Goal: Connect with others: Connect with others

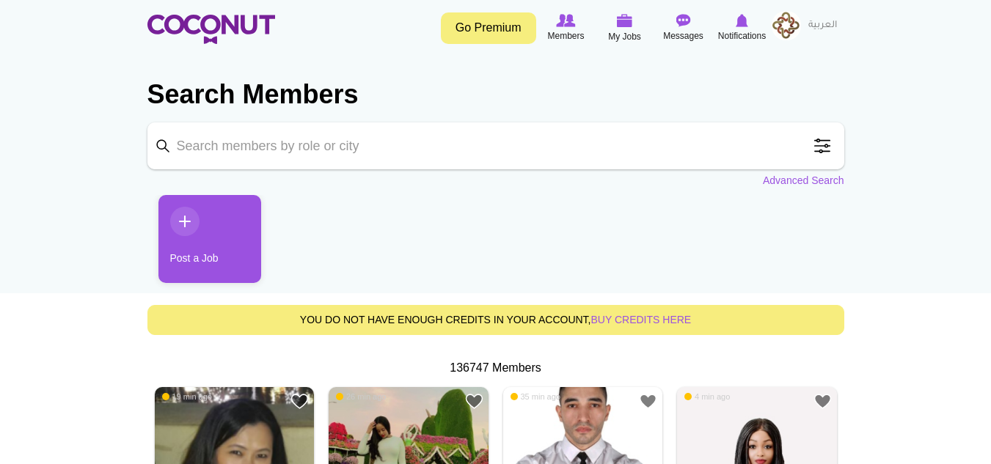
click at [826, 141] on span at bounding box center [822, 145] width 29 height 29
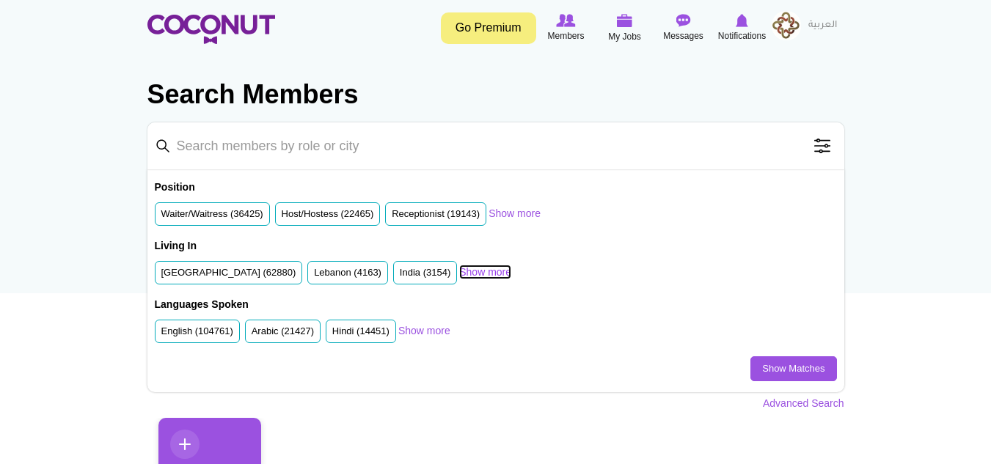
click at [480, 274] on link "Show more" at bounding box center [485, 272] width 52 height 15
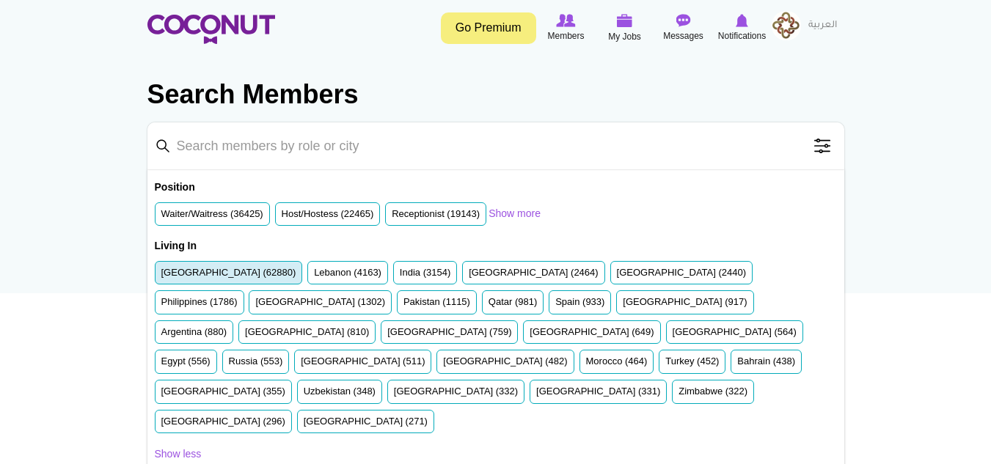
click at [235, 273] on label "United Arab Emirates (62880)" at bounding box center [228, 273] width 135 height 14
click at [161, 276] on input "United Arab Emirates (62880)" at bounding box center [161, 276] width 0 height 0
click at [189, 267] on label "United Arab Emirates (62880)" at bounding box center [228, 273] width 135 height 14
click at [161, 276] on input "United Arab Emirates (62880)" at bounding box center [161, 276] width 0 height 0
click at [189, 267] on label "United Arab Emirates (62880)" at bounding box center [228, 273] width 135 height 14
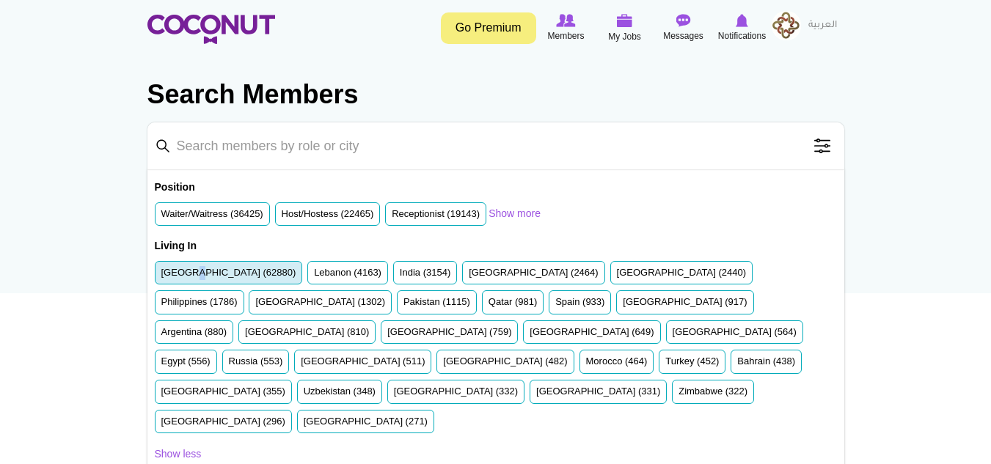
click at [161, 276] on input "United Arab Emirates (62880)" at bounding box center [161, 276] width 0 height 0
click at [189, 267] on label "United Arab Emirates (62880)" at bounding box center [228, 273] width 135 height 14
click at [161, 276] on input "United Arab Emirates (62880)" at bounding box center [161, 276] width 0 height 0
click at [189, 268] on label "United Arab Emirates (62880)" at bounding box center [228, 273] width 135 height 14
click at [161, 276] on input "United Arab Emirates (62880)" at bounding box center [161, 276] width 0 height 0
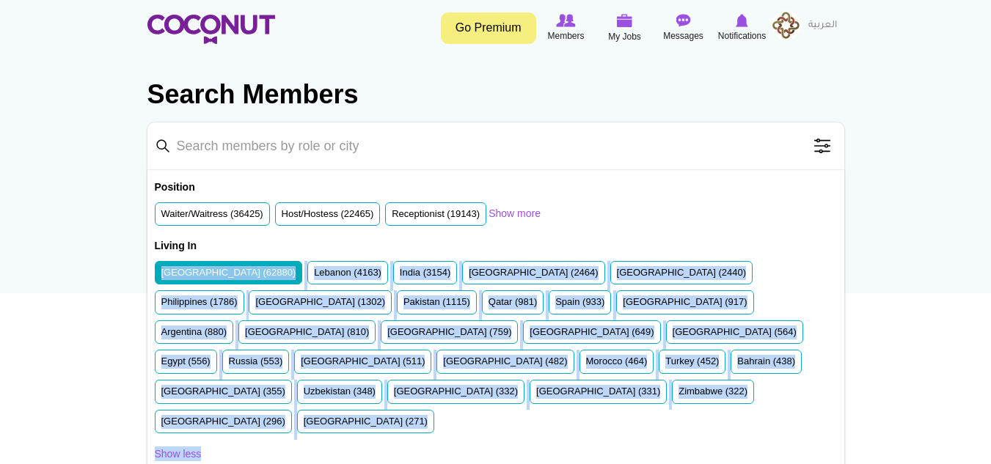
click at [189, 268] on label "United Arab Emirates (62880)" at bounding box center [228, 273] width 135 height 14
click at [161, 276] on input "United Arab Emirates (62880)" at bounding box center [161, 276] width 0 height 0
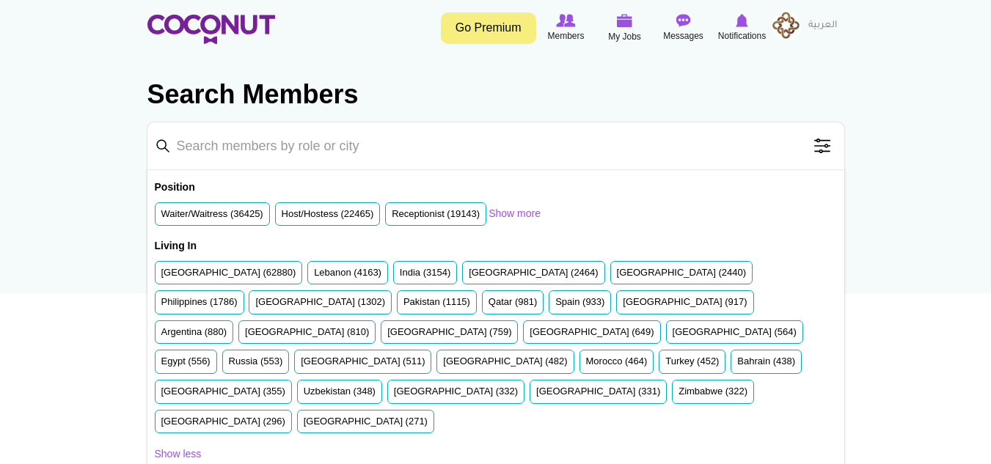
click at [285, 133] on input "Keyword" at bounding box center [495, 146] width 697 height 47
type input "casino"
click button "Search" at bounding box center [0, 0] width 0 height 0
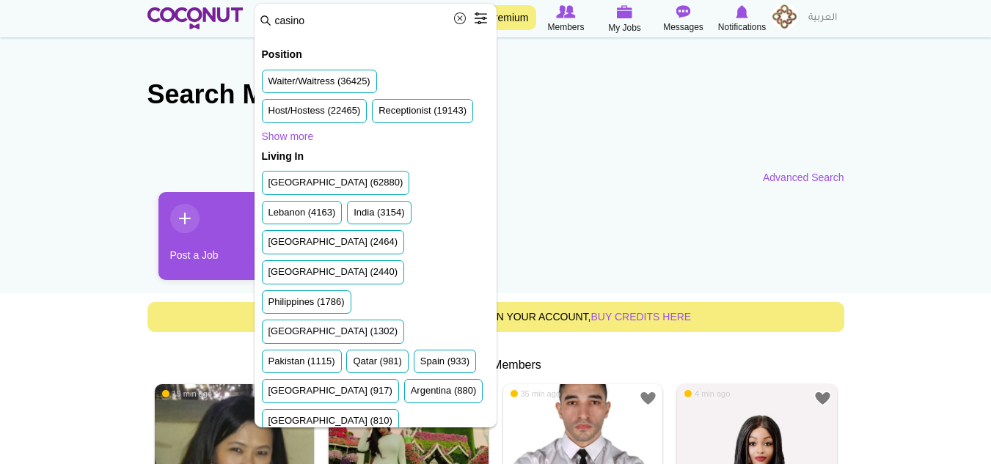
scroll to position [293, 0]
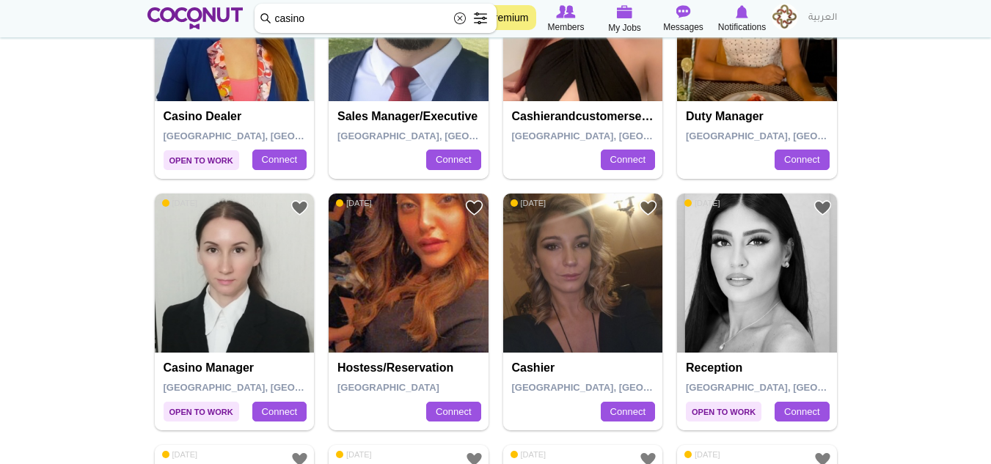
scroll to position [1467, 0]
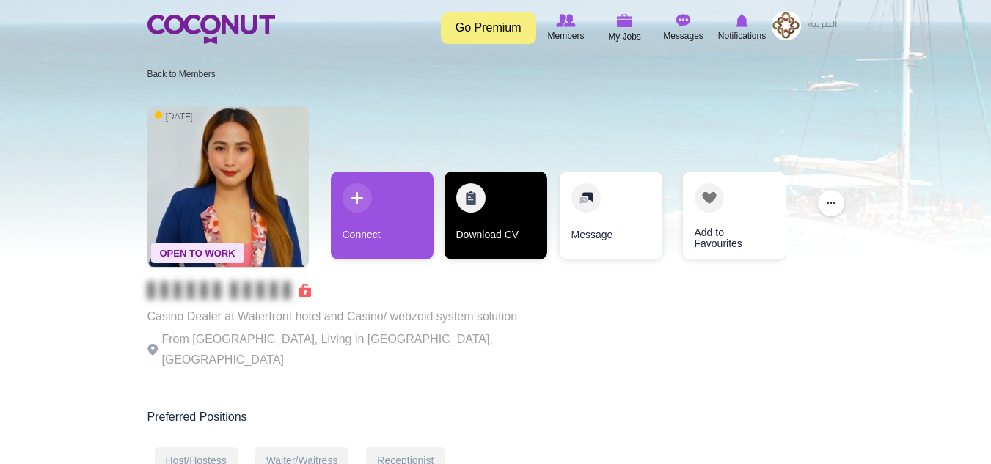
click at [478, 203] on link "Download CV" at bounding box center [496, 216] width 103 height 88
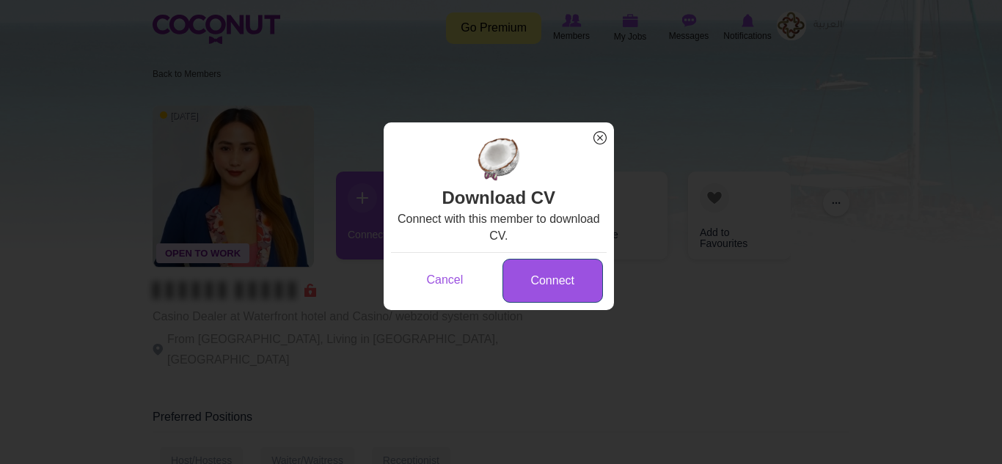
click at [553, 266] on link "Connect" at bounding box center [553, 281] width 101 height 45
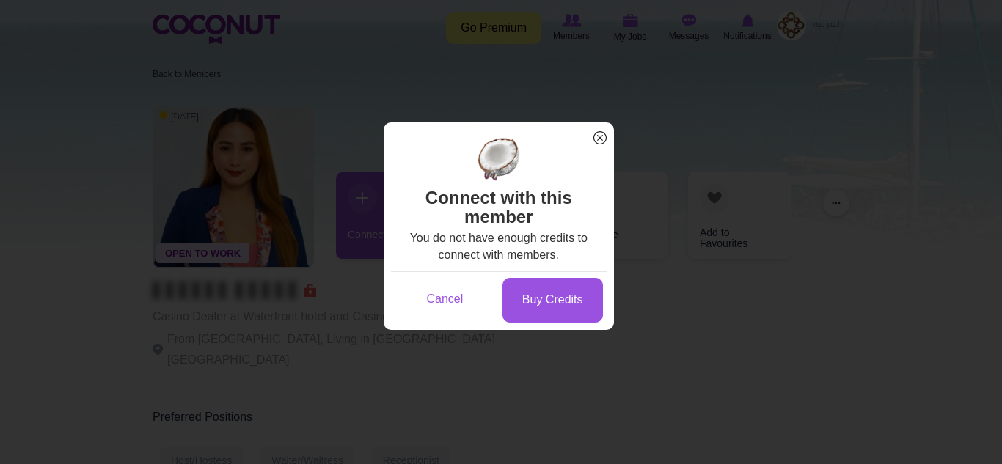
click at [607, 133] on span "x" at bounding box center [600, 137] width 19 height 19
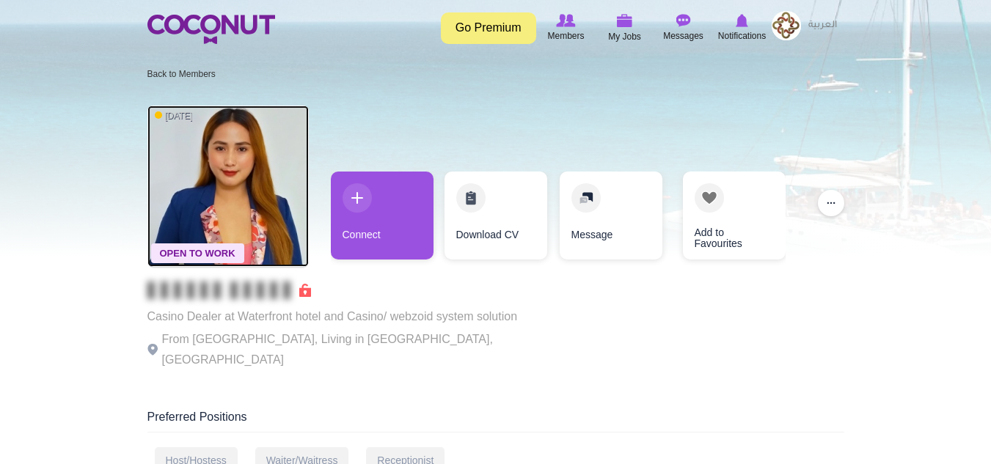
click at [225, 194] on img at bounding box center [227, 186] width 161 height 161
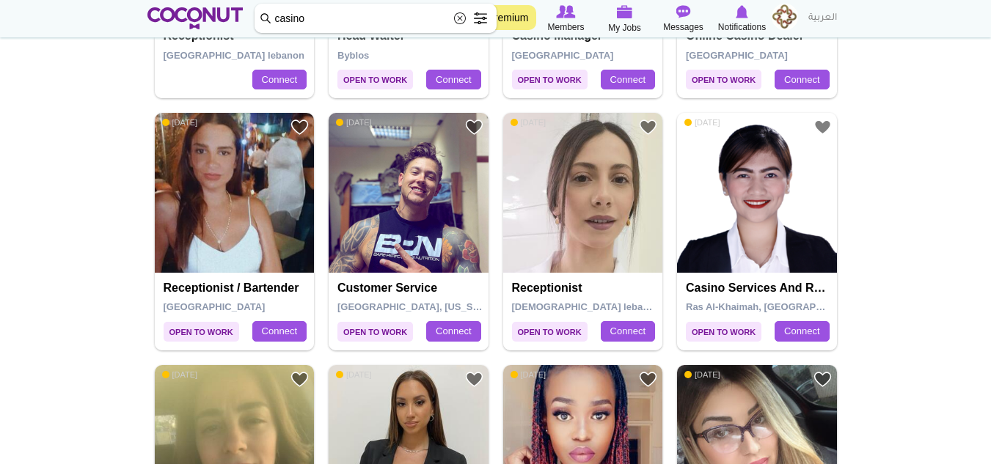
scroll to position [2274, 0]
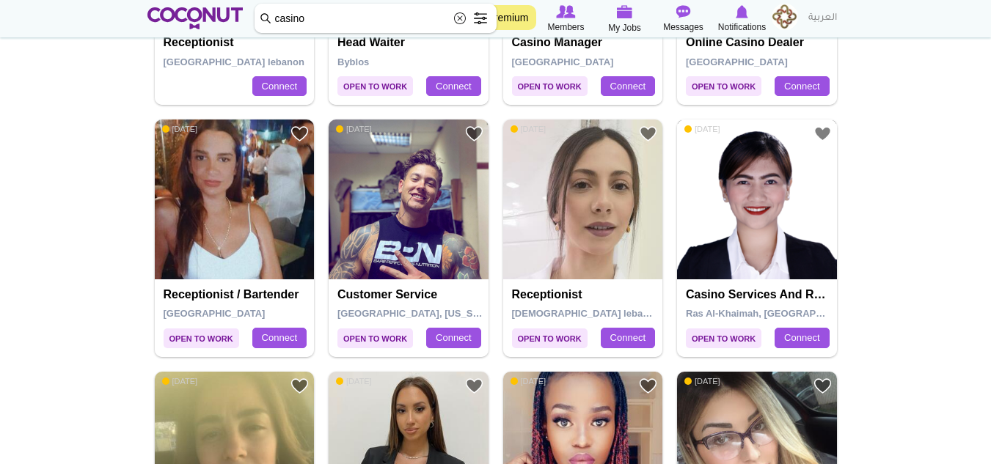
click at [793, 222] on img at bounding box center [757, 200] width 160 height 160
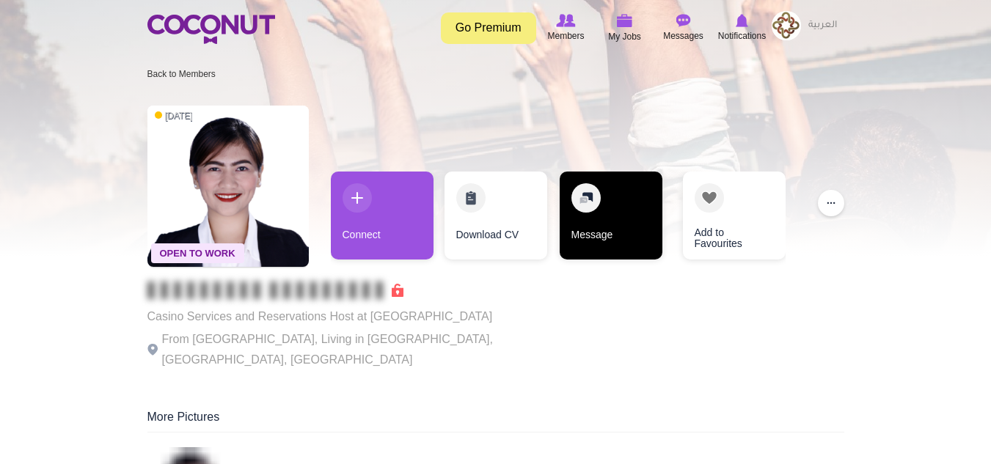
click at [627, 208] on link "Message" at bounding box center [611, 216] width 103 height 88
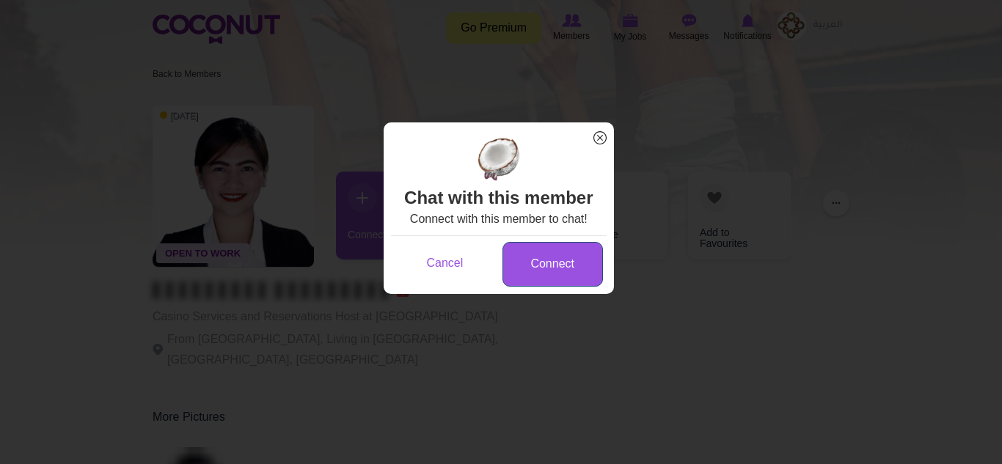
click at [556, 260] on link "Connect" at bounding box center [553, 264] width 101 height 45
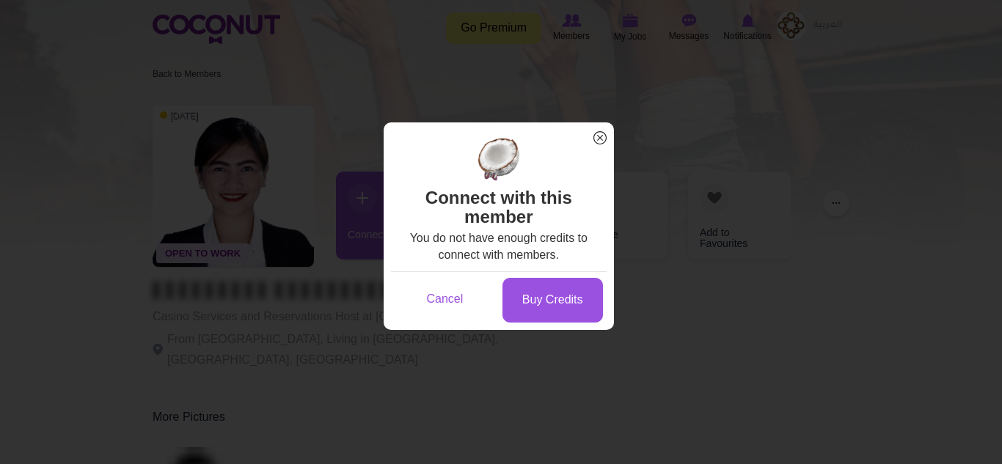
click at [599, 133] on span "x" at bounding box center [600, 137] width 19 height 19
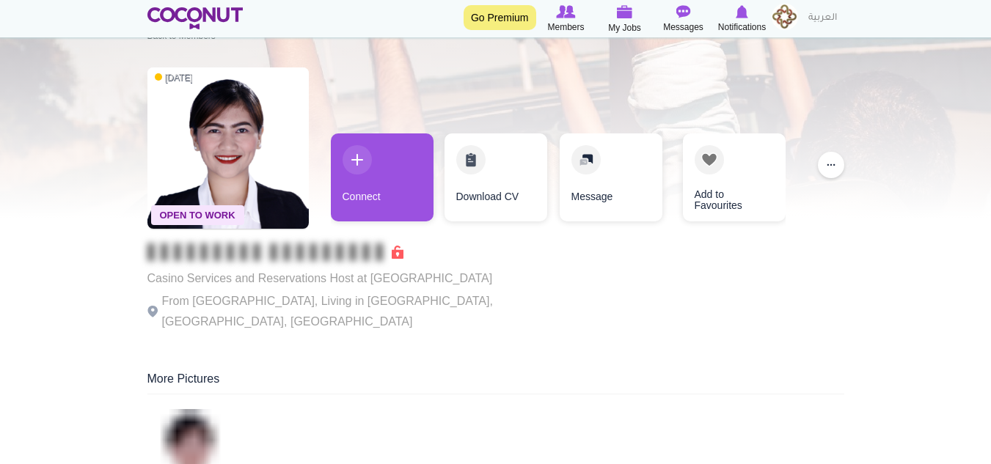
scroll to position [147, 0]
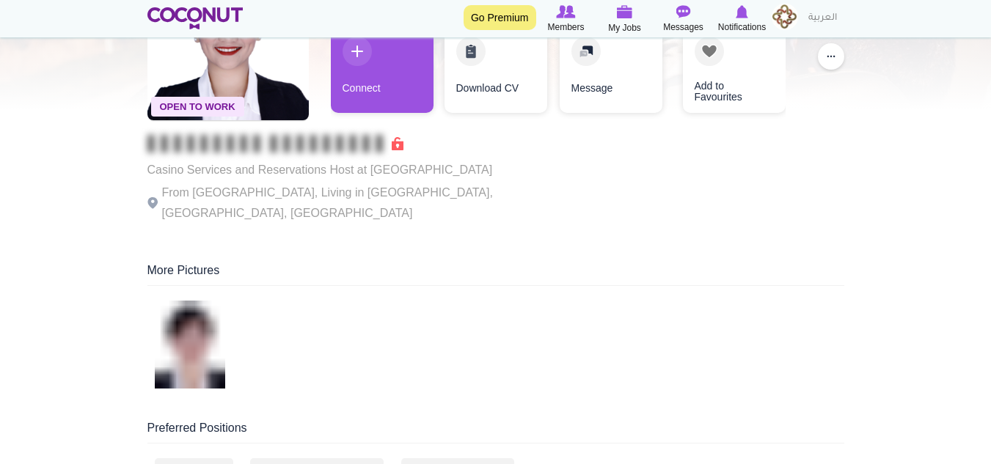
click at [222, 188] on p "From Philippines, Living in Ras Al-Khaimah, Ras al Khaimah, United Arab Emirates" at bounding box center [348, 203] width 403 height 41
click at [222, 187] on p "From Philippines, Living in Ras Al-Khaimah, Ras al Khaimah, United Arab Emirates" at bounding box center [348, 203] width 403 height 41
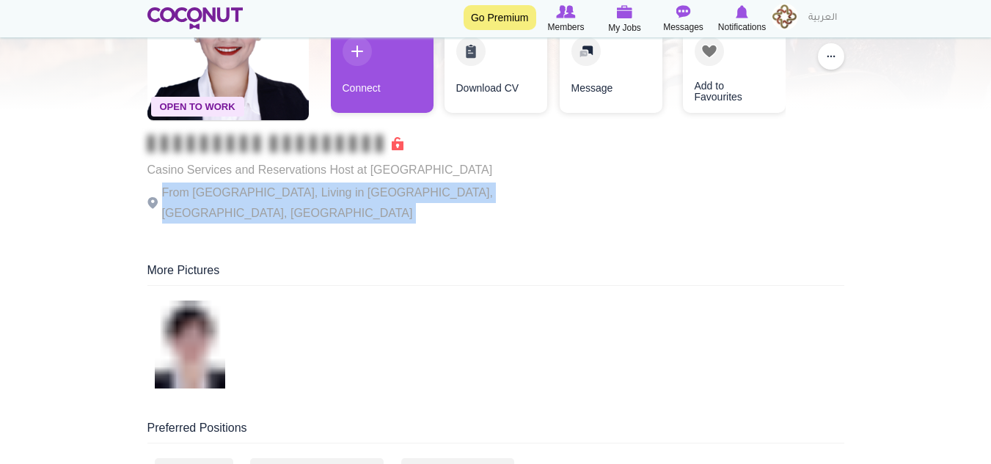
click at [222, 187] on p "From Philippines, Living in Ras Al-Khaimah, Ras al Khaimah, United Arab Emirates" at bounding box center [348, 203] width 403 height 41
click at [224, 211] on p "From Philippines, Living in Ras Al-Khaimah, Ras al Khaimah, United Arab Emirates" at bounding box center [348, 203] width 403 height 41
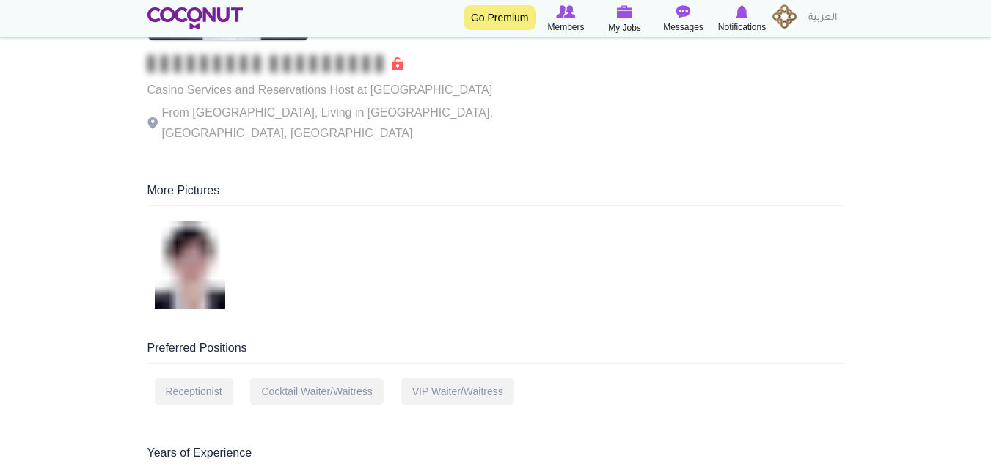
scroll to position [367, 0]
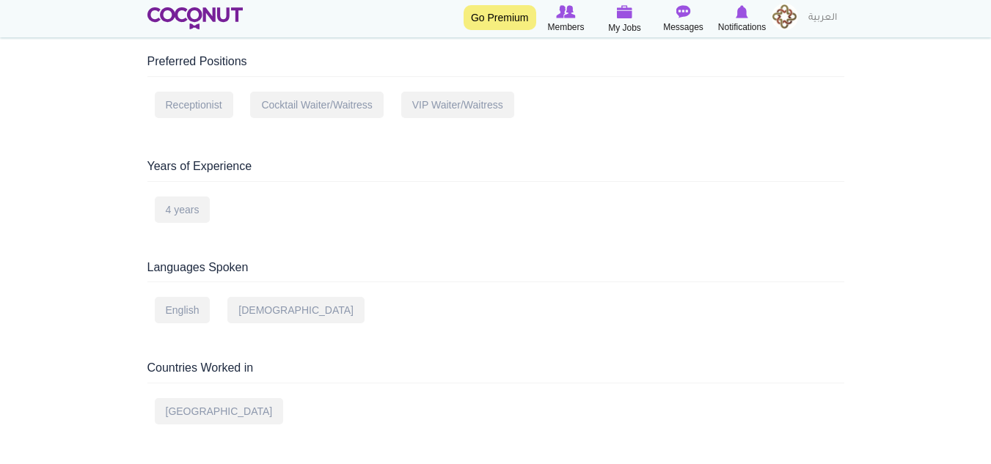
click at [180, 211] on div "4 years" at bounding box center [183, 210] width 56 height 26
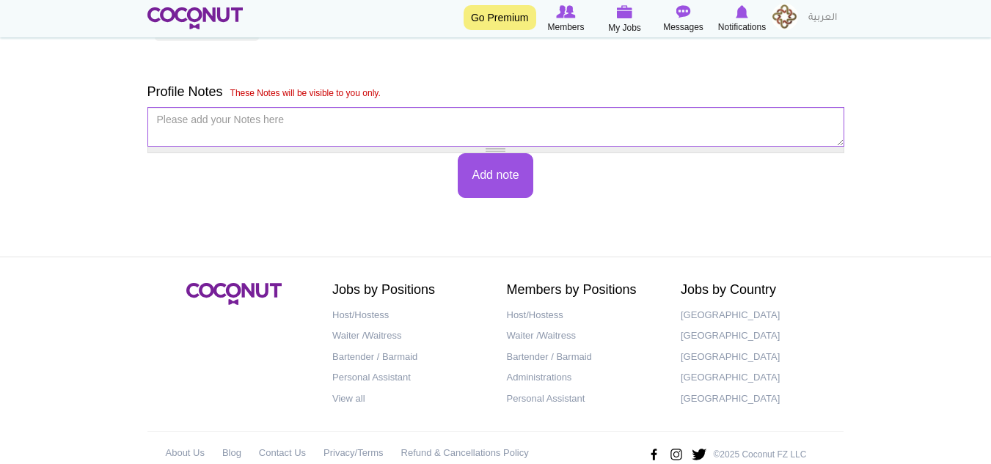
scroll to position [1027, 0]
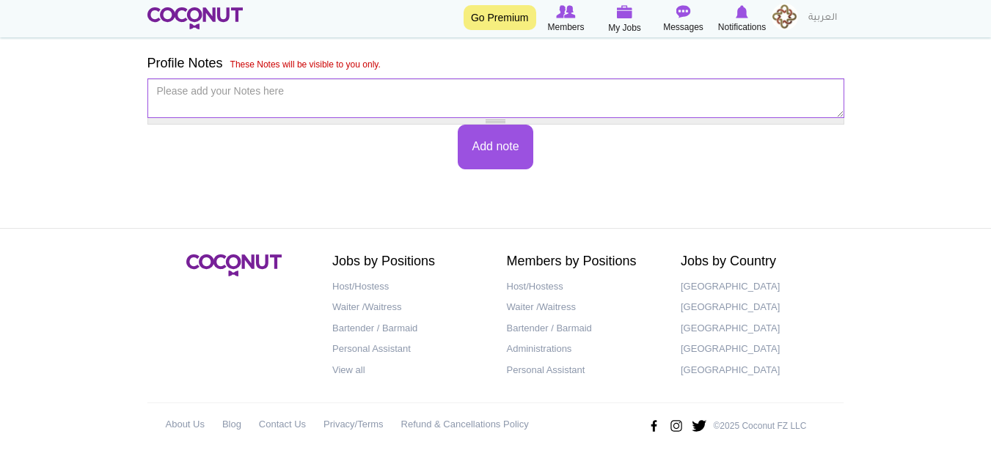
click at [293, 117] on div at bounding box center [495, 101] width 697 height 46
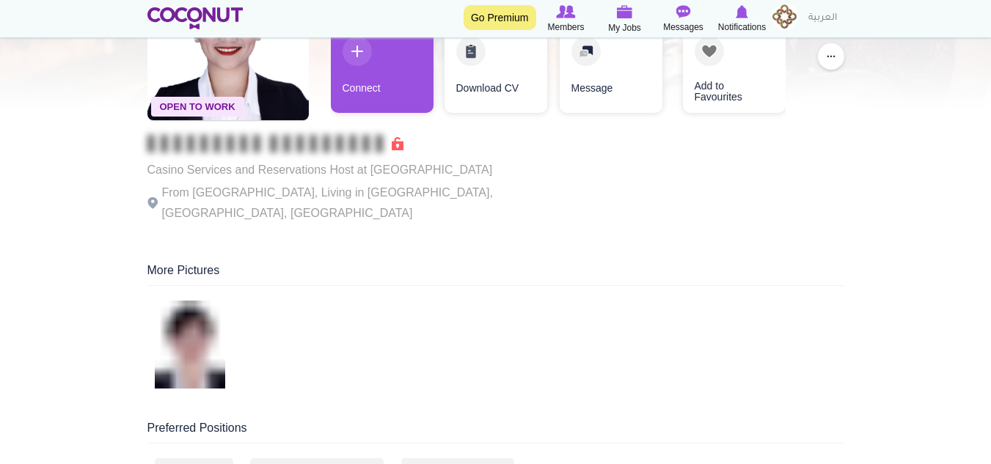
scroll to position [0, 0]
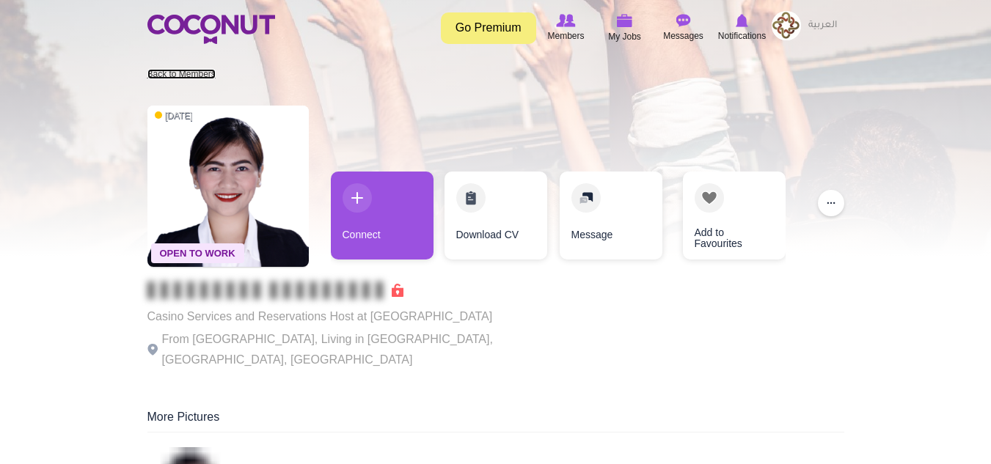
click at [186, 76] on link "Back to Members" at bounding box center [181, 74] width 68 height 10
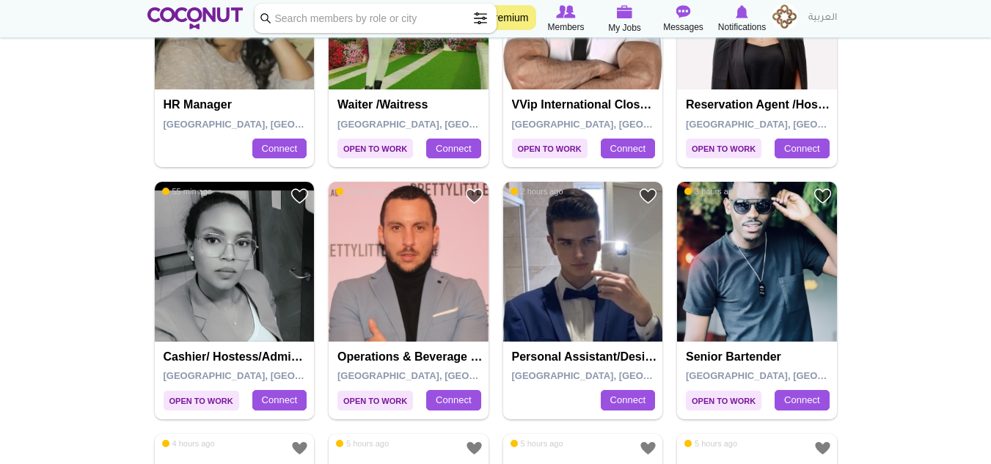
scroll to position [440, 0]
